Goal: Transaction & Acquisition: Purchase product/service

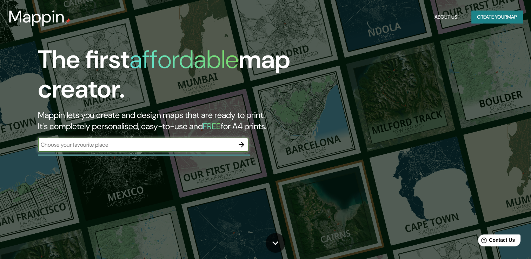
click at [169, 148] on input "text" at bounding box center [136, 145] width 197 height 8
type input "[GEOGRAPHIC_DATA]"
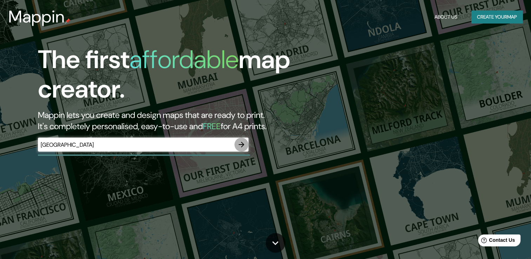
click at [241, 145] on icon "button" at bounding box center [241, 144] width 8 height 8
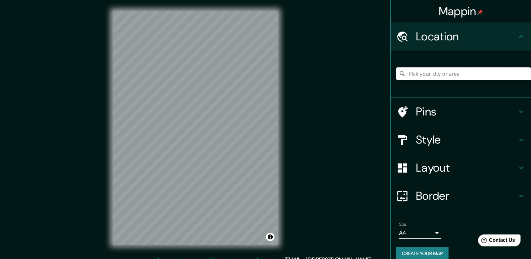
click at [425, 76] on input "Pick your city or area" at bounding box center [463, 73] width 135 height 13
click at [426, 78] on input "Pick your city or area" at bounding box center [463, 73] width 135 height 13
paste input "19.6623059, -99.1001759"
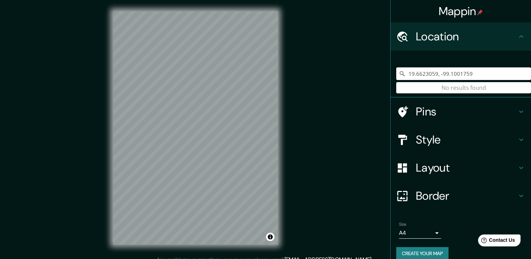
type input "19.6623059, -99.1001759"
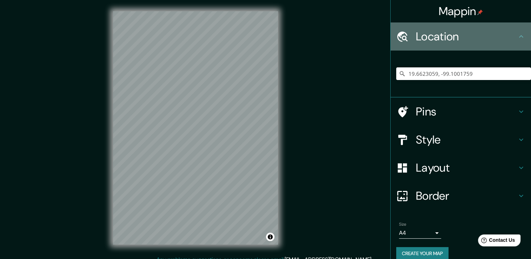
click at [509, 36] on h4 "Location" at bounding box center [466, 36] width 101 height 14
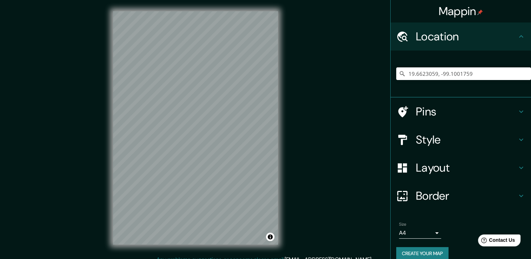
click at [511, 116] on div "Pins" at bounding box center [461, 112] width 140 height 28
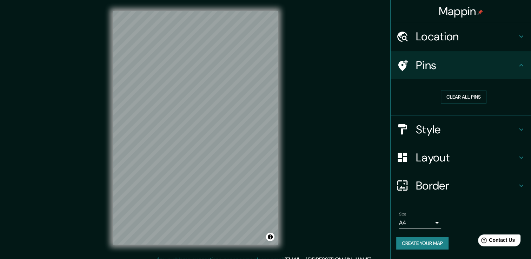
click at [517, 65] on icon at bounding box center [521, 65] width 8 height 8
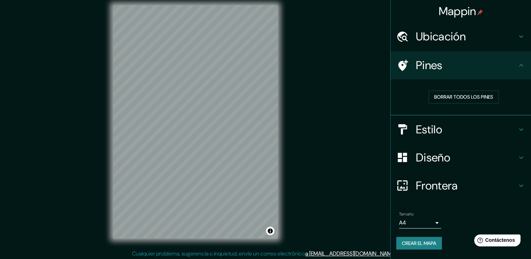
scroll to position [8, 0]
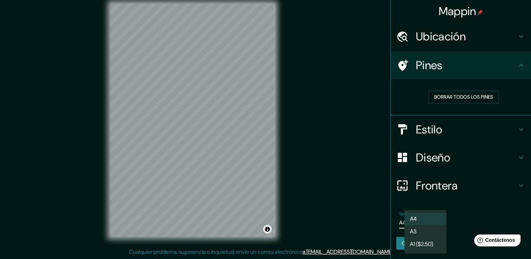
click at [436, 222] on body "Mappin Ubicación 19.6623059, -99.1001759 No results found Pines Borrar todos lo…" at bounding box center [265, 121] width 531 height 259
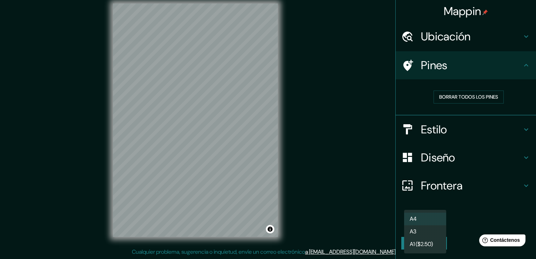
click at [431, 229] on li "A3" at bounding box center [425, 231] width 42 height 13
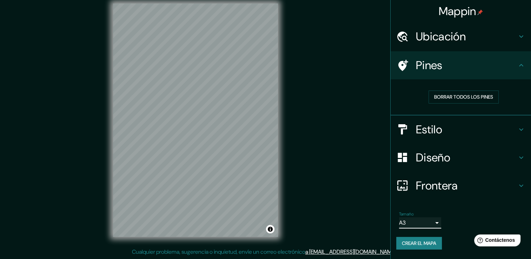
scroll to position [0, 0]
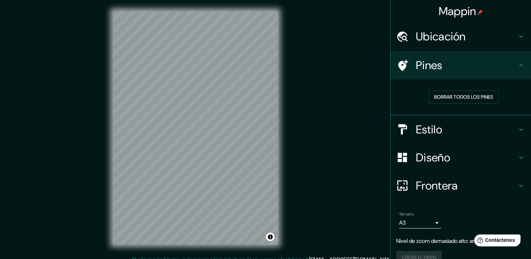
click at [512, 35] on div "Ubicación" at bounding box center [461, 36] width 140 height 28
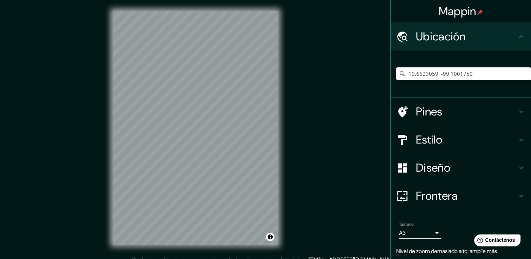
click at [399, 76] on icon at bounding box center [402, 73] width 7 height 7
click at [399, 73] on icon at bounding box center [402, 73] width 7 height 7
click at [399, 77] on icon at bounding box center [402, 73] width 7 height 7
click at [399, 76] on icon at bounding box center [402, 73] width 7 height 7
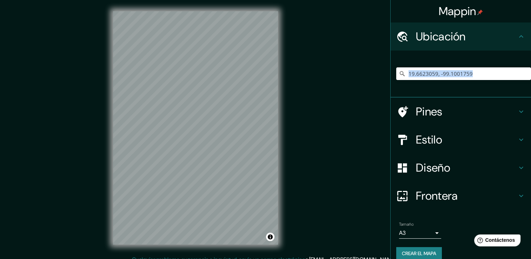
click at [399, 76] on icon at bounding box center [402, 73] width 7 height 7
drag, startPoint x: 396, startPoint y: 76, endPoint x: 397, endPoint y: 73, distance: 3.6
click at [399, 74] on icon at bounding box center [402, 73] width 7 height 7
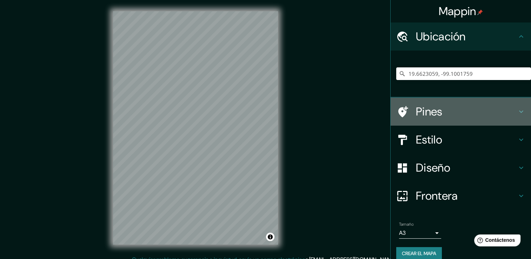
click at [508, 112] on h4 "Pines" at bounding box center [466, 112] width 101 height 14
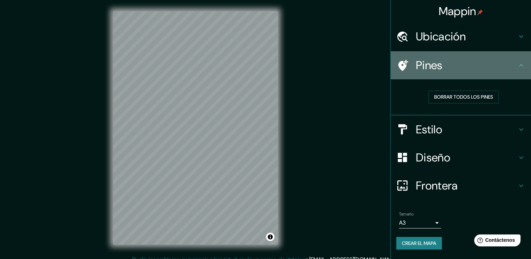
click at [515, 70] on h4 "Pines" at bounding box center [466, 65] width 101 height 14
click at [521, 61] on icon at bounding box center [521, 65] width 8 height 8
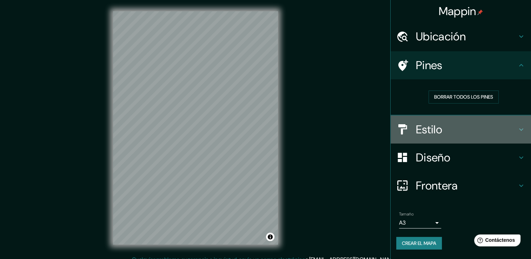
click at [523, 127] on icon at bounding box center [521, 129] width 8 height 8
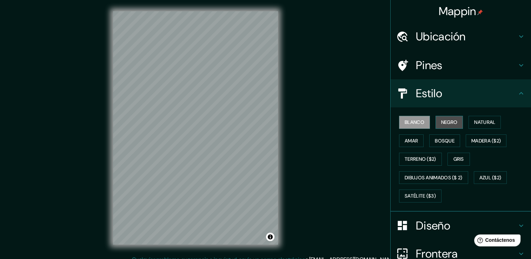
click at [452, 122] on font "Negro" at bounding box center [449, 122] width 16 height 9
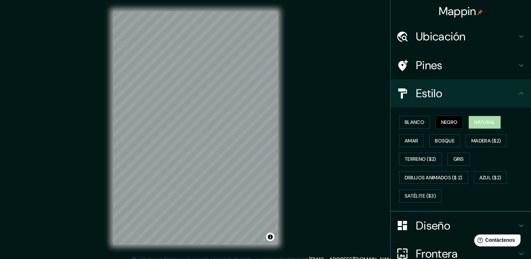
click at [482, 124] on font "Natural" at bounding box center [484, 122] width 21 height 9
click at [405, 142] on font "Amar" at bounding box center [411, 141] width 13 height 9
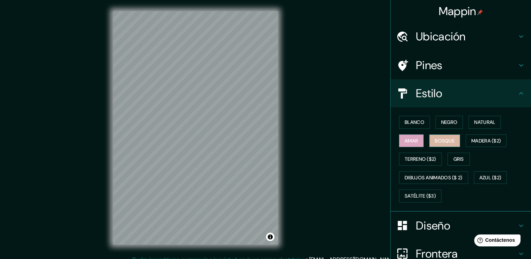
click at [442, 140] on font "Bosque" at bounding box center [445, 141] width 20 height 9
click at [479, 143] on font "Madera ($2)" at bounding box center [485, 141] width 29 height 9
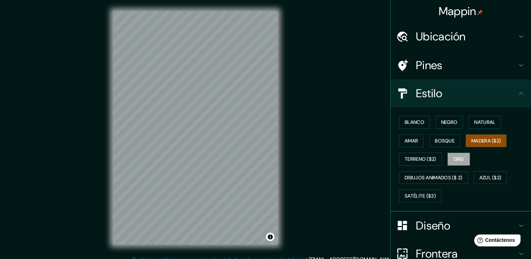
click at [459, 159] on font "Gris" at bounding box center [459, 159] width 11 height 9
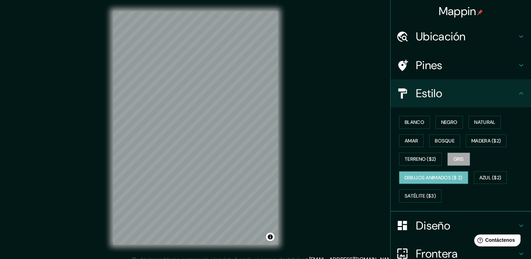
click at [434, 176] on font "Dibujos animados ($ 2)" at bounding box center [434, 177] width 58 height 9
click at [408, 197] on font "Satélite ($3)" at bounding box center [420, 196] width 31 height 9
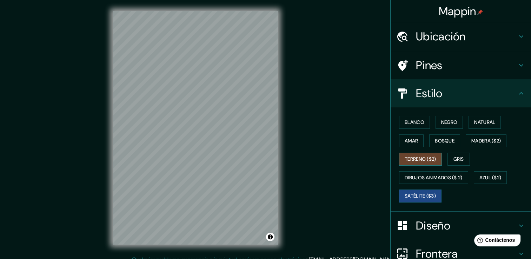
click at [425, 161] on font "Terreno ($2)" at bounding box center [421, 159] width 32 height 9
click at [480, 178] on font "Azul ($2)" at bounding box center [491, 177] width 22 height 9
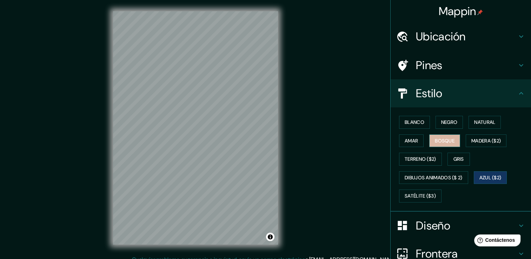
click at [440, 143] on font "Bosque" at bounding box center [445, 141] width 20 height 9
click at [471, 137] on font "Madera ($2)" at bounding box center [485, 141] width 29 height 9
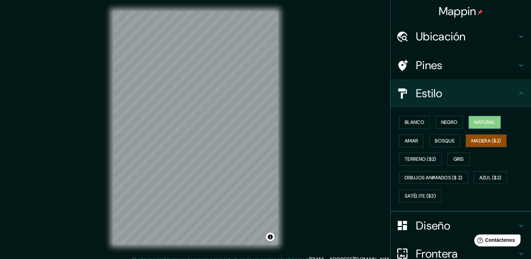
click at [478, 120] on font "Natural" at bounding box center [484, 122] width 21 height 9
click at [487, 140] on font "Madera ($2)" at bounding box center [485, 141] width 29 height 9
click at [413, 124] on font "Blanco" at bounding box center [415, 122] width 20 height 9
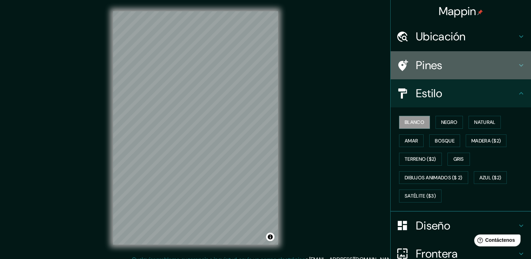
click at [438, 69] on h4 "Pines" at bounding box center [466, 65] width 101 height 14
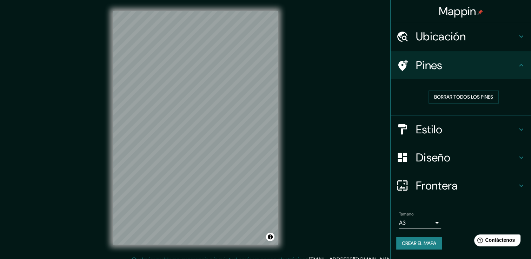
click at [405, 66] on icon at bounding box center [403, 65] width 10 height 11
click at [461, 93] on font "Borrar todos los pines" at bounding box center [463, 97] width 59 height 9
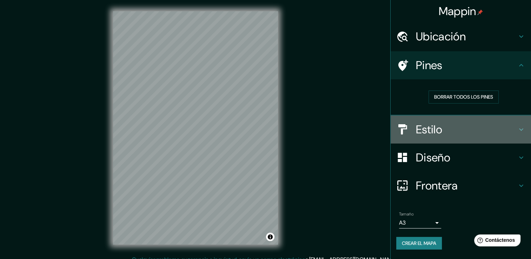
click at [472, 131] on h4 "Estilo" at bounding box center [466, 130] width 101 height 14
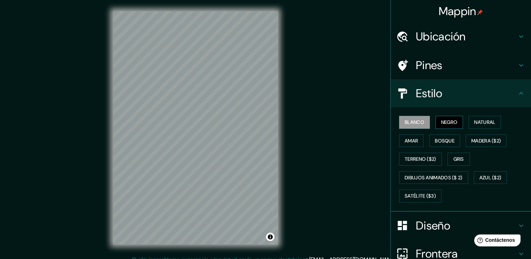
click at [451, 124] on font "Negro" at bounding box center [449, 122] width 16 height 9
click at [474, 121] on font "Natural" at bounding box center [484, 122] width 21 height 9
click at [413, 123] on font "Blanco" at bounding box center [415, 122] width 20 height 9
click at [477, 121] on font "Natural" at bounding box center [484, 122] width 21 height 9
click at [405, 119] on font "Blanco" at bounding box center [415, 122] width 20 height 9
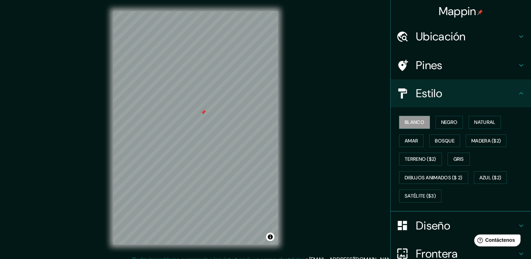
click at [517, 94] on icon at bounding box center [521, 93] width 8 height 8
drag, startPoint x: 516, startPoint y: 95, endPoint x: 518, endPoint y: 91, distance: 3.9
click at [518, 91] on icon at bounding box center [521, 93] width 8 height 8
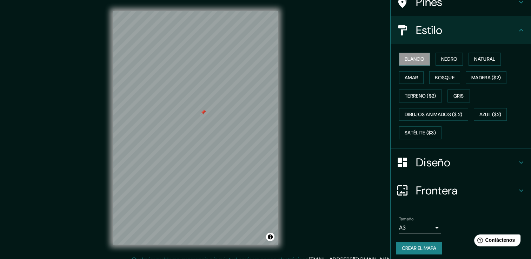
scroll to position [66, 0]
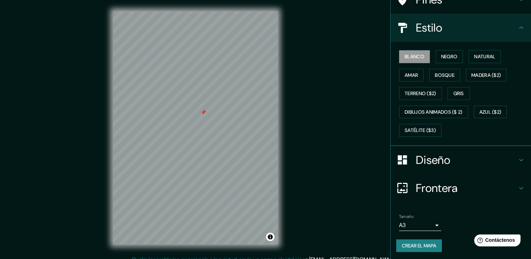
click at [517, 161] on icon at bounding box center [521, 160] width 8 height 8
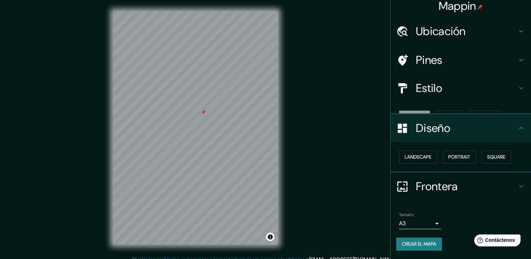
scroll to position [0, 0]
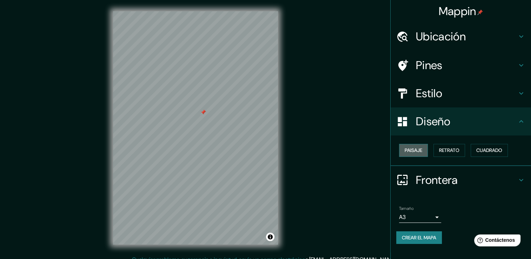
click at [422, 148] on font "Paisaje" at bounding box center [414, 150] width 18 height 9
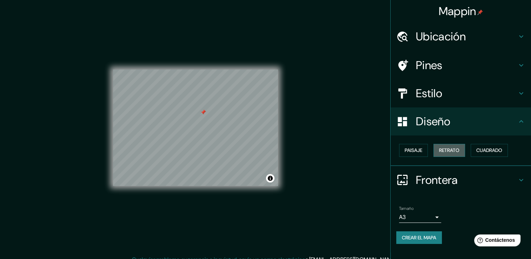
click at [454, 147] on font "Retrato" at bounding box center [449, 150] width 20 height 9
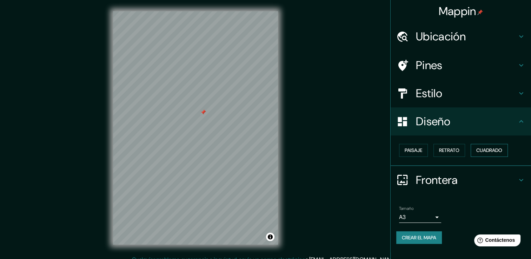
click at [489, 151] on font "Cuadrado" at bounding box center [489, 150] width 26 height 9
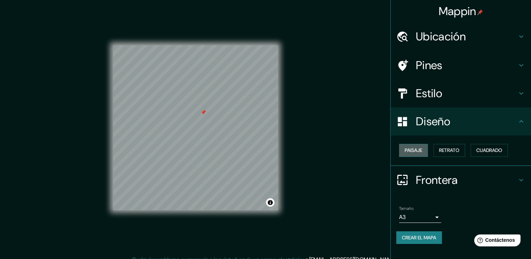
click at [422, 148] on font "Paisaje" at bounding box center [414, 150] width 18 height 9
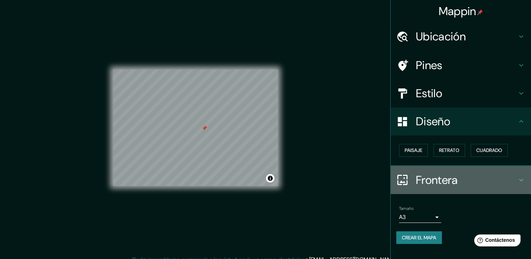
click at [524, 180] on icon at bounding box center [521, 180] width 8 height 8
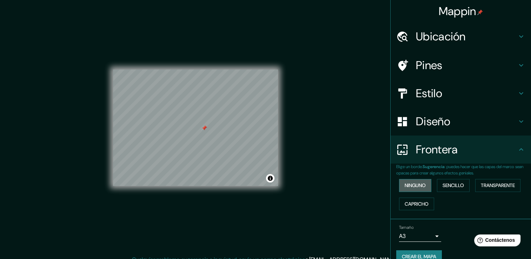
click at [406, 183] on font "Ninguno" at bounding box center [415, 185] width 21 height 9
click at [444, 187] on font "Sencillo" at bounding box center [453, 185] width 21 height 9
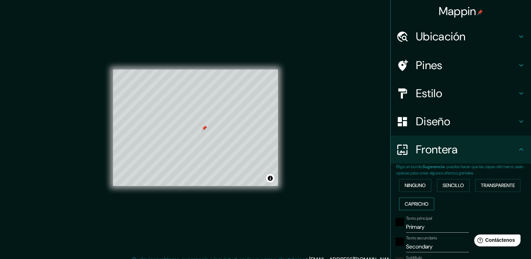
click at [415, 200] on font "Capricho" at bounding box center [417, 204] width 24 height 9
click at [489, 185] on font "Transparente" at bounding box center [498, 185] width 34 height 9
click at [405, 185] on font "Ninguno" at bounding box center [415, 185] width 21 height 9
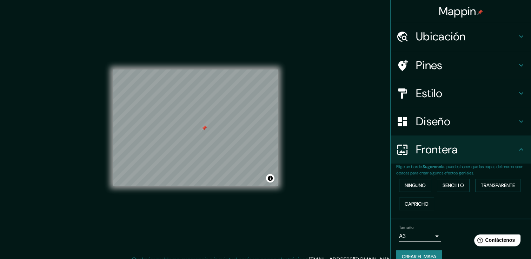
click at [519, 150] on icon at bounding box center [521, 149] width 4 height 2
click at [493, 41] on h4 "Ubicación" at bounding box center [466, 36] width 101 height 14
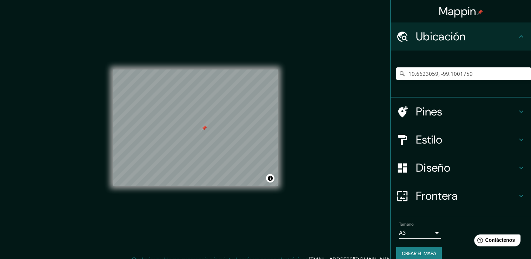
click at [489, 35] on h4 "Ubicación" at bounding box center [466, 36] width 101 height 14
click at [518, 108] on icon at bounding box center [521, 111] width 8 height 8
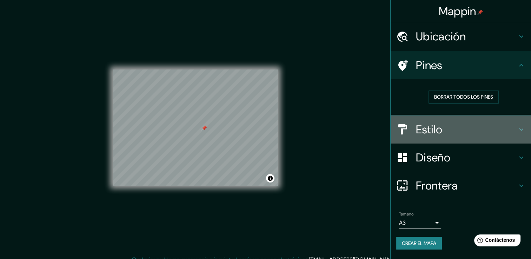
click at [517, 133] on icon at bounding box center [521, 129] width 8 height 8
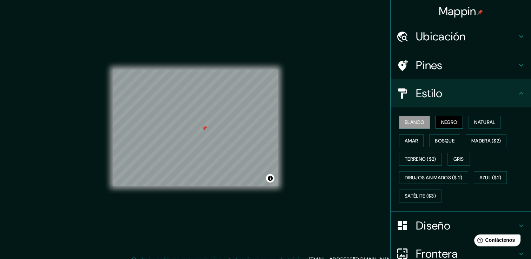
click at [445, 123] on font "Negro" at bounding box center [449, 122] width 16 height 9
click at [416, 121] on font "Blanco" at bounding box center [415, 122] width 20 height 9
click at [414, 141] on button "Amar" at bounding box center [411, 140] width 25 height 13
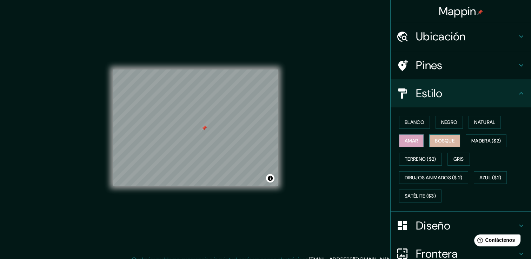
click at [439, 141] on font "Bosque" at bounding box center [445, 141] width 20 height 9
click at [471, 138] on font "Madera ($2)" at bounding box center [485, 141] width 29 height 9
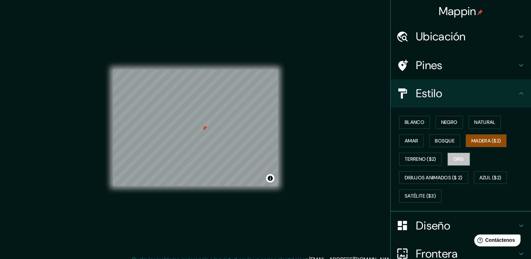
click at [458, 160] on font "Gris" at bounding box center [459, 159] width 11 height 9
click at [475, 124] on font "Natural" at bounding box center [484, 122] width 21 height 9
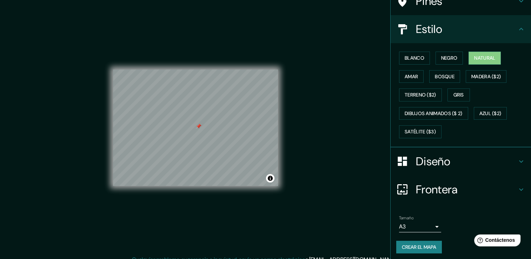
scroll to position [66, 0]
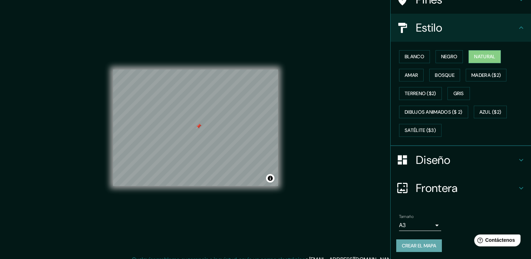
click at [414, 244] on font "Crear el mapa" at bounding box center [419, 246] width 34 height 9
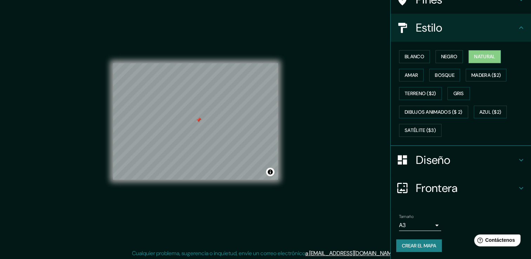
scroll to position [8, 0]
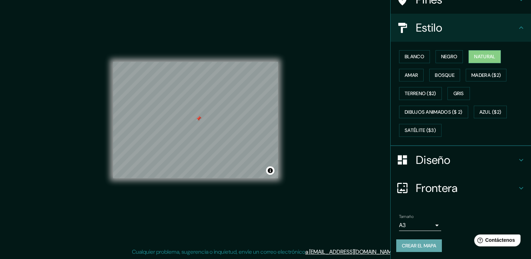
click at [424, 246] on font "Crear el mapa" at bounding box center [419, 246] width 34 height 9
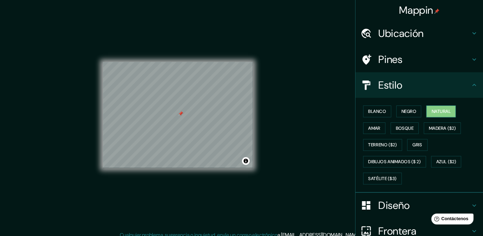
scroll to position [0, 0]
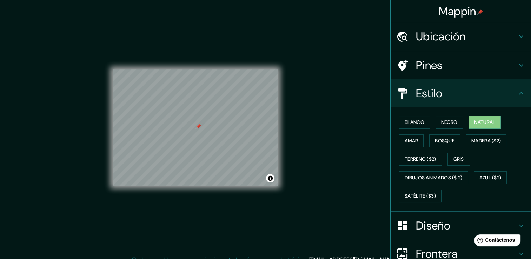
click at [278, 126] on div "© Mapbox © OpenStreetMap Improve this map" at bounding box center [195, 128] width 187 height 256
click at [272, 179] on button "Alternar atribución" at bounding box center [270, 178] width 8 height 8
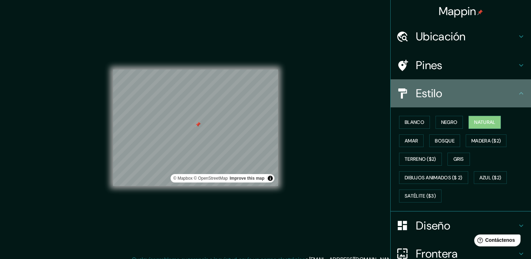
click at [509, 94] on h4 "Estilo" at bounding box center [466, 93] width 101 height 14
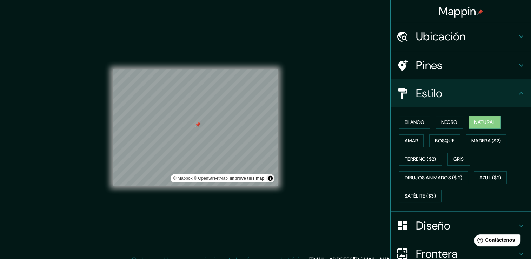
click at [517, 226] on icon at bounding box center [521, 225] width 8 height 8
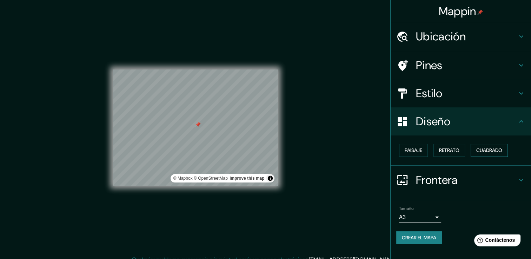
click at [490, 147] on font "Cuadrado" at bounding box center [489, 150] width 26 height 9
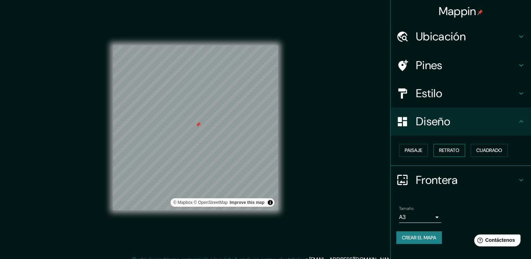
click at [459, 150] on font "Retrato" at bounding box center [449, 150] width 20 height 9
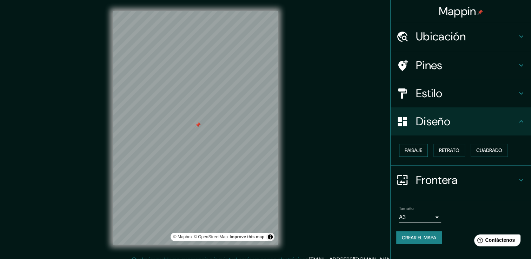
click at [416, 153] on font "Paisaje" at bounding box center [414, 150] width 18 height 9
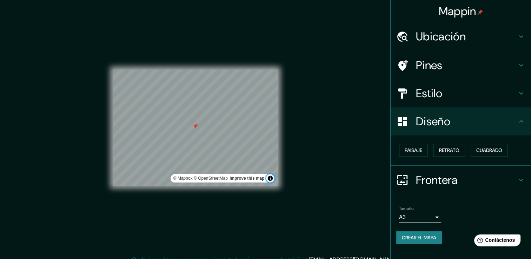
click at [269, 178] on button "Alternar atribución" at bounding box center [270, 178] width 8 height 8
click at [431, 216] on body "Mappin Ubicación 19.6623059, -99.1001759 No results found Pines Estilo Diseño P…" at bounding box center [265, 129] width 531 height 259
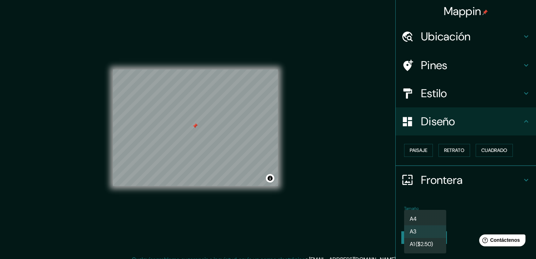
click at [428, 232] on li "A3" at bounding box center [425, 231] width 42 height 13
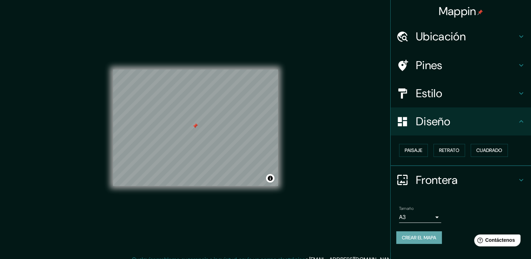
click at [426, 236] on font "Crear el mapa" at bounding box center [419, 237] width 34 height 9
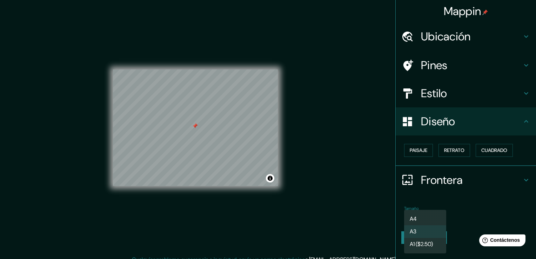
click at [428, 216] on body "Mappin Ubicación 19.6623059, -99.1001759 No results found Pines Estilo Diseño P…" at bounding box center [268, 129] width 536 height 259
click at [426, 221] on li "A4" at bounding box center [425, 219] width 42 height 13
type input "single"
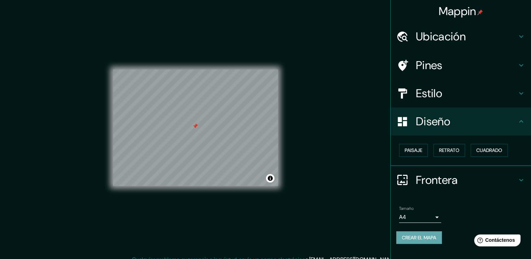
click at [427, 238] on font "Crear el mapa" at bounding box center [419, 237] width 34 height 9
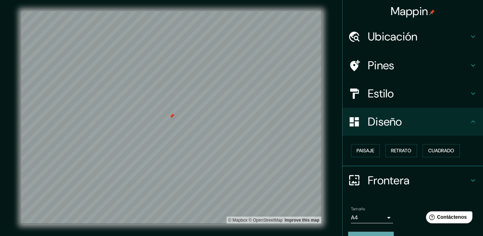
click at [383, 231] on button "Crear el mapa" at bounding box center [371, 237] width 46 height 13
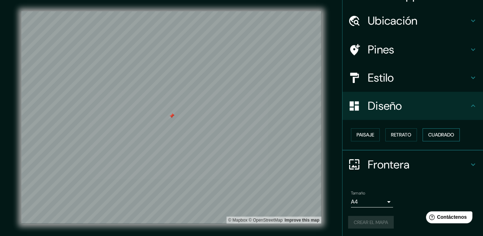
scroll to position [10, 0]
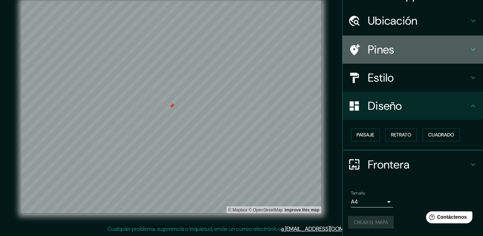
click at [415, 45] on h4 "Pines" at bounding box center [418, 49] width 101 height 14
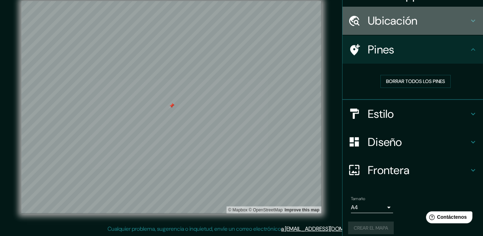
click at [441, 24] on h4 "Ubicación" at bounding box center [418, 21] width 101 height 14
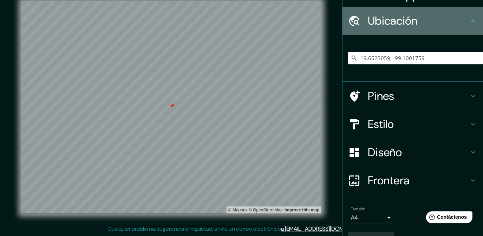
click at [469, 20] on icon at bounding box center [473, 20] width 8 height 8
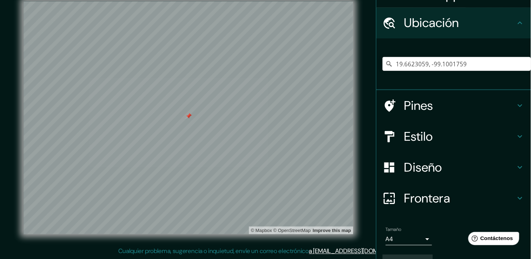
scroll to position [9, 0]
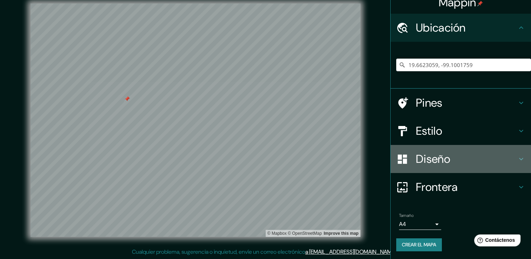
click at [456, 162] on h4 "Diseño" at bounding box center [466, 159] width 101 height 14
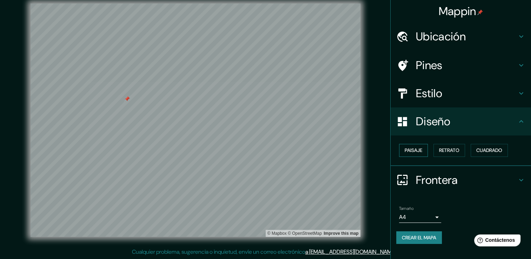
click at [420, 147] on font "Paisaje" at bounding box center [414, 150] width 18 height 9
click at [445, 150] on font "Retrato" at bounding box center [449, 150] width 20 height 9
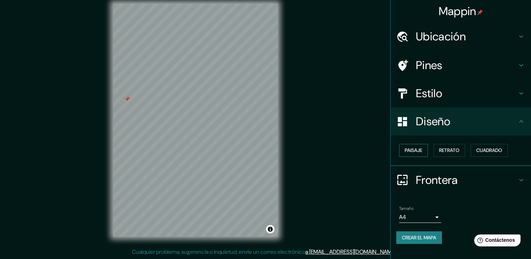
click at [419, 150] on font "Paisaje" at bounding box center [414, 150] width 18 height 9
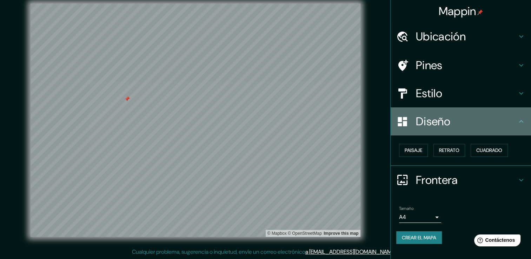
click at [491, 125] on h4 "Diseño" at bounding box center [466, 121] width 101 height 14
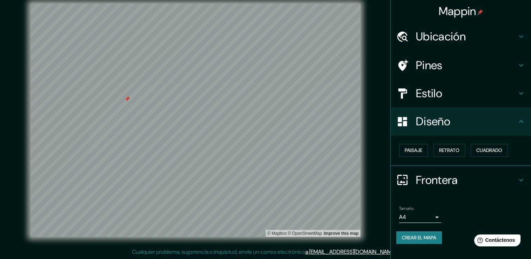
click at [479, 178] on h4 "Frontera" at bounding box center [466, 180] width 101 height 14
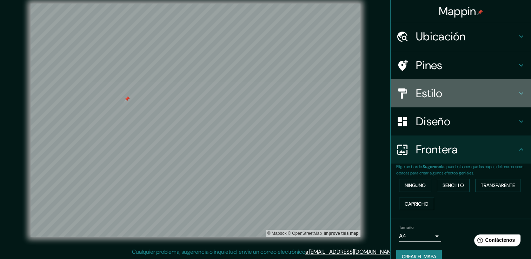
click at [477, 96] on h4 "Estilo" at bounding box center [466, 93] width 101 height 14
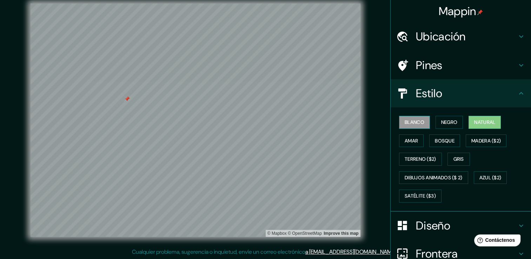
drag, startPoint x: 411, startPoint y: 126, endPoint x: 419, endPoint y: 126, distance: 8.4
click at [411, 125] on font "Blanco" at bounding box center [415, 122] width 20 height 9
click at [445, 123] on font "Negro" at bounding box center [449, 122] width 16 height 9
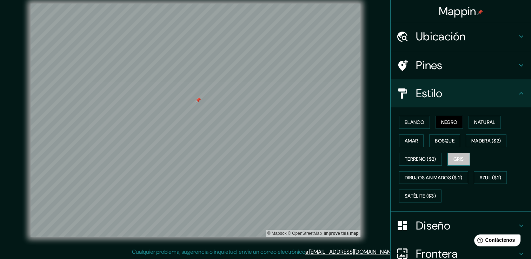
click at [454, 159] on font "Gris" at bounding box center [459, 159] width 11 height 9
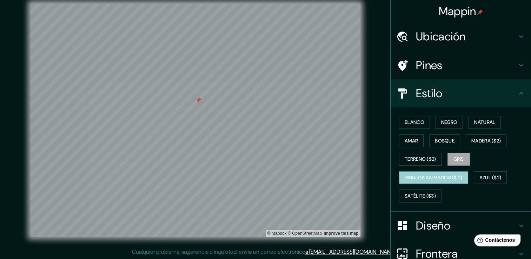
click at [447, 178] on font "Dibujos animados ($ 2)" at bounding box center [434, 177] width 58 height 9
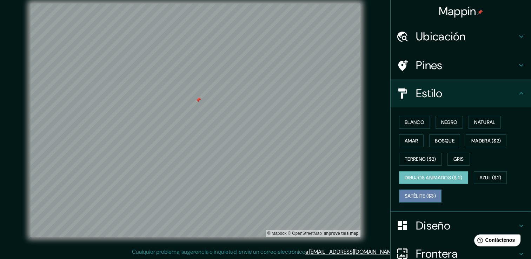
click at [422, 193] on font "Satélite ($3)" at bounding box center [420, 196] width 31 height 9
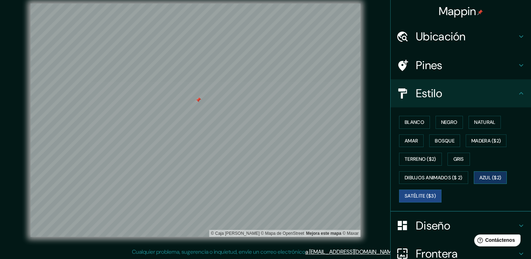
click at [486, 177] on font "Azul ($2)" at bounding box center [491, 177] width 22 height 9
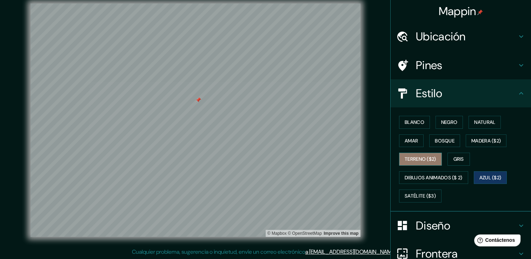
click at [410, 158] on font "Terreno ($2)" at bounding box center [421, 159] width 32 height 9
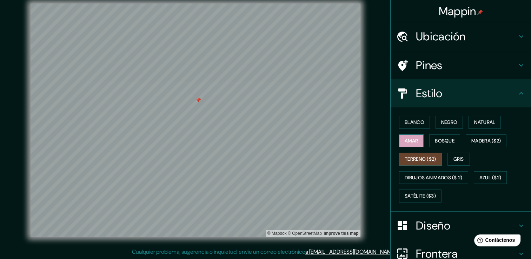
click at [410, 137] on font "Amar" at bounding box center [411, 141] width 13 height 9
click at [436, 139] on font "Bosque" at bounding box center [445, 141] width 20 height 9
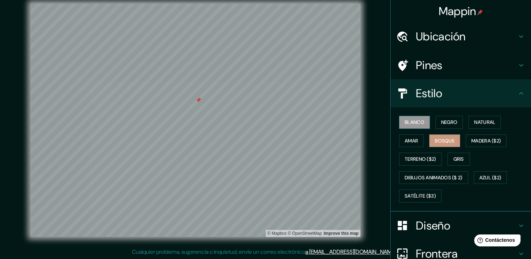
click at [415, 123] on font "Blanco" at bounding box center [415, 122] width 20 height 9
click at [476, 125] on font "Natural" at bounding box center [484, 122] width 21 height 9
